Goal: Obtain resource: Obtain resource

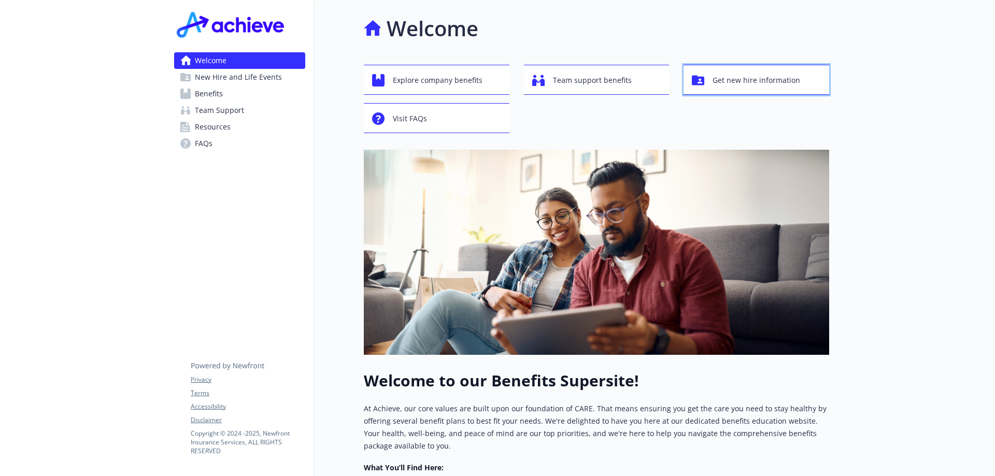
click at [761, 83] on span "Get new hire information" at bounding box center [757, 80] width 88 height 20
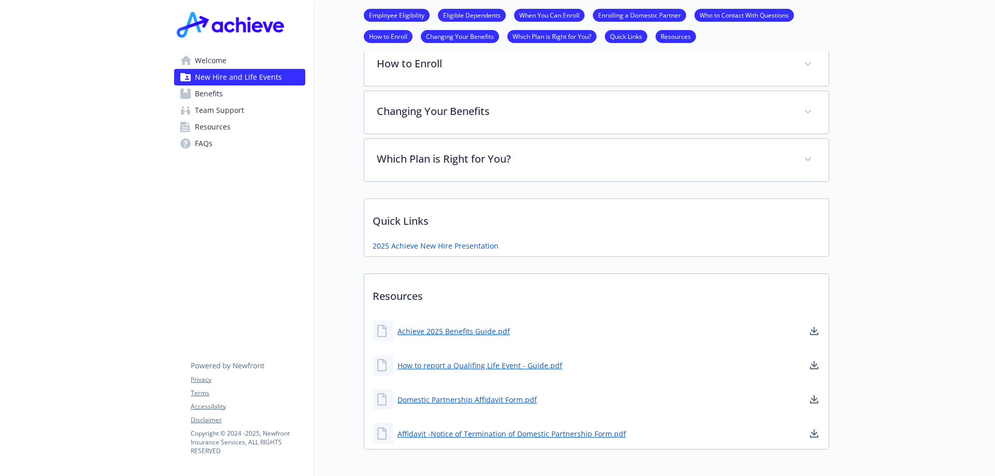
scroll to position [637, 0]
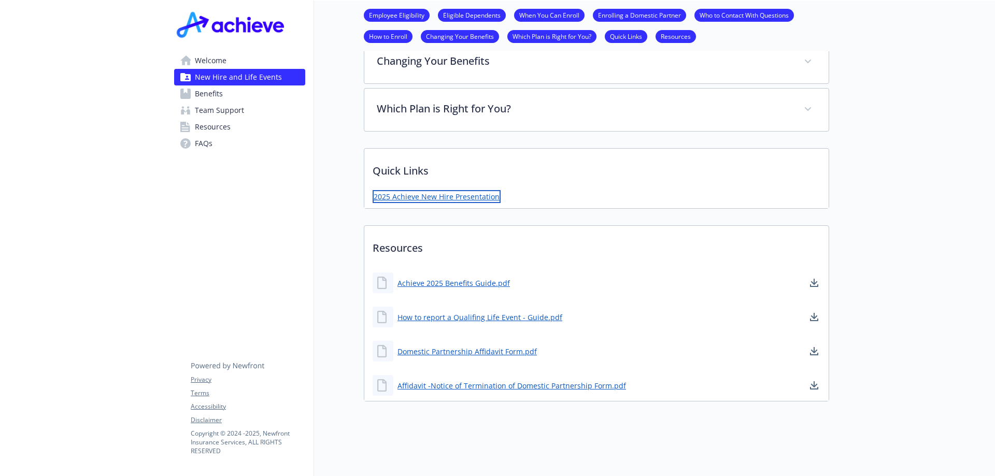
click at [467, 192] on link "2025 Achieve New Hire Presentation" at bounding box center [437, 196] width 128 height 13
